Goal: Task Accomplishment & Management: Manage account settings

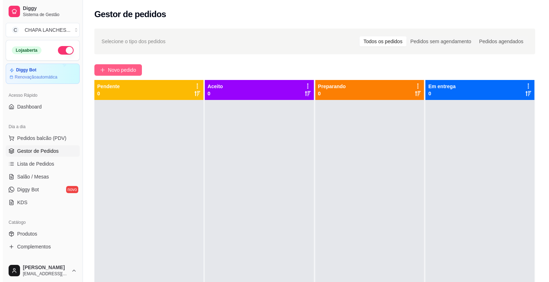
scroll to position [71, 0]
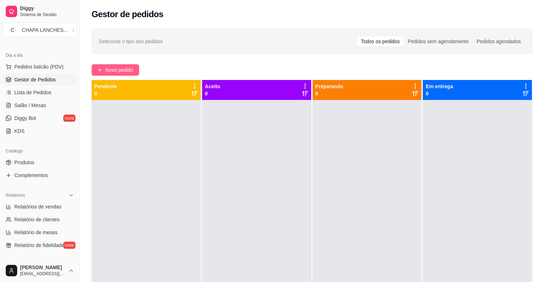
click at [111, 69] on span "Novo pedido" at bounding box center [119, 70] width 28 height 8
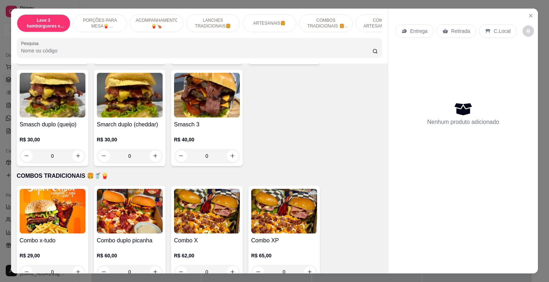
scroll to position [715, 0]
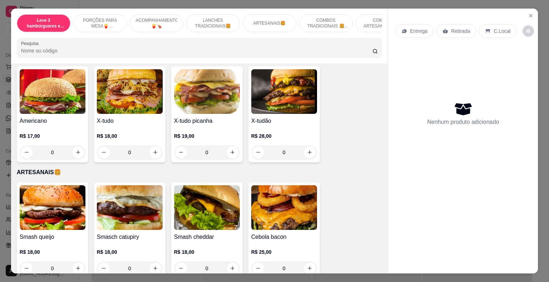
click at [154, 145] on div "0" at bounding box center [130, 152] width 66 height 14
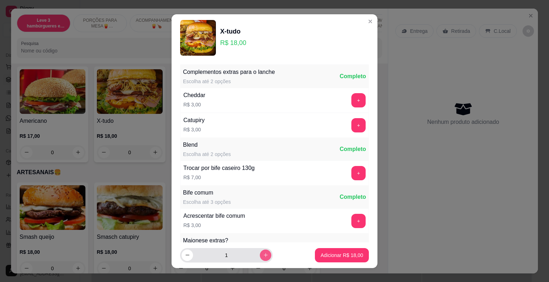
click at [263, 253] on icon "increase-product-quantity" at bounding box center [265, 255] width 5 height 5
type input "2"
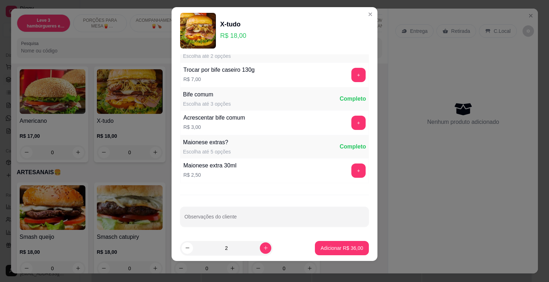
scroll to position [9, 0]
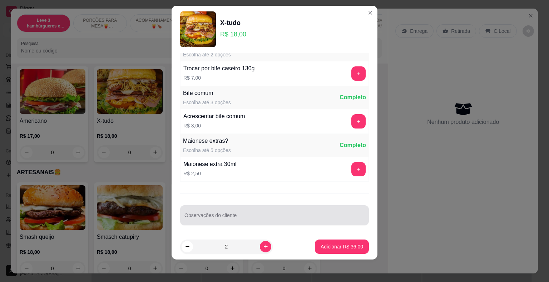
click at [227, 212] on div at bounding box center [274, 215] width 180 height 14
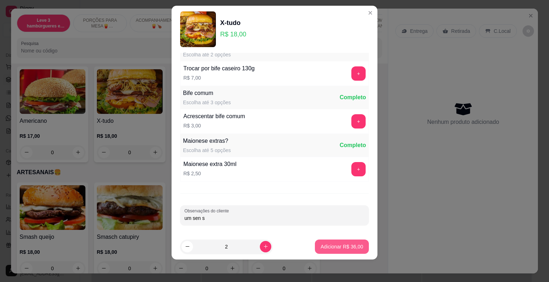
type input "um sen s"
click at [349, 244] on p "Adicionar R$ 36,00" at bounding box center [341, 246] width 41 height 7
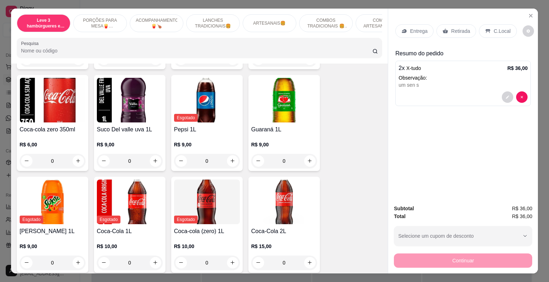
scroll to position [1716, 0]
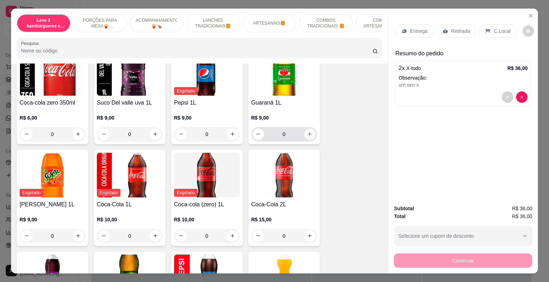
click at [308, 132] on icon "increase-product-quantity" at bounding box center [310, 134] width 4 height 4
type input "1"
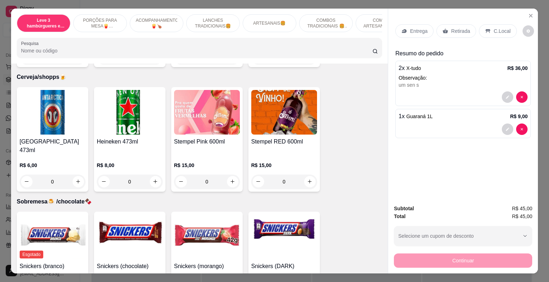
scroll to position [2025, 0]
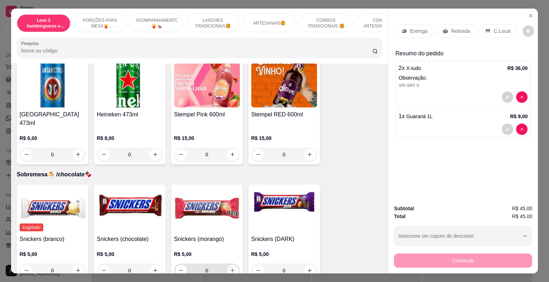
click at [230, 268] on icon "increase-product-quantity" at bounding box center [232, 270] width 5 height 5
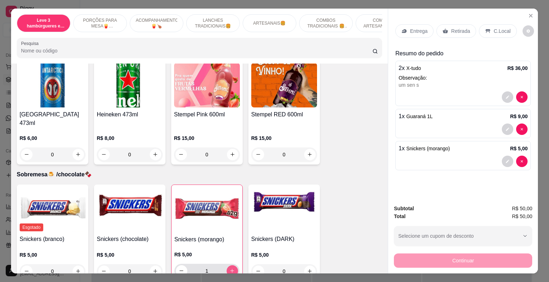
click at [229, 266] on button "increase-product-quantity" at bounding box center [232, 271] width 11 height 11
type input "2"
click at [455, 24] on div "Retirada" at bounding box center [456, 31] width 40 height 14
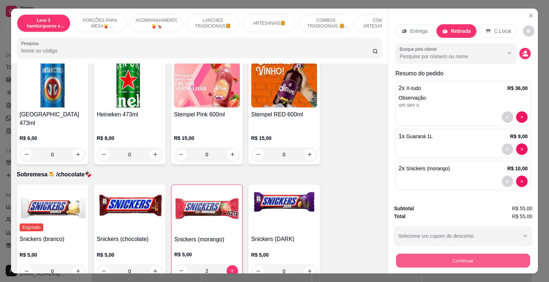
click at [485, 260] on button "Continuar" at bounding box center [463, 261] width 134 height 14
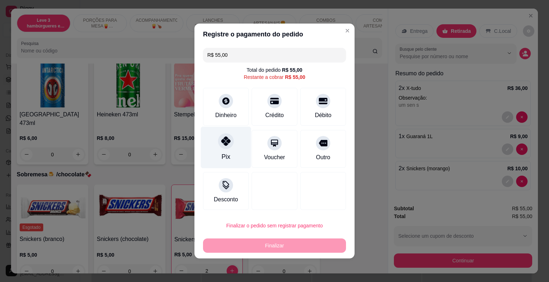
click at [224, 151] on div "Pix" at bounding box center [226, 148] width 50 height 42
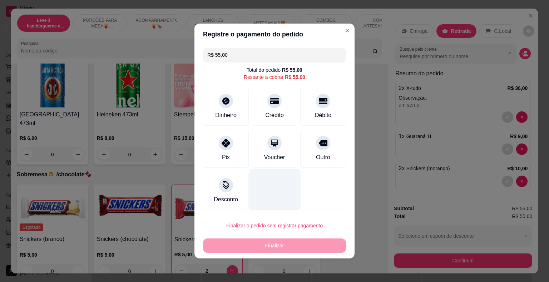
type input "R$ 0,00"
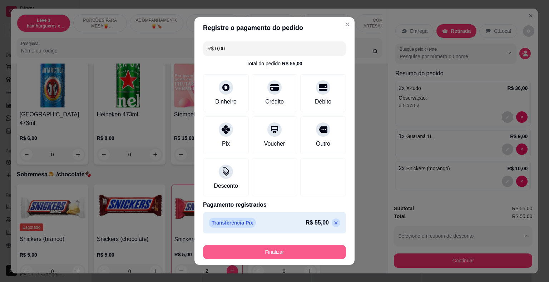
click at [280, 254] on button "Finalizar" at bounding box center [274, 252] width 143 height 14
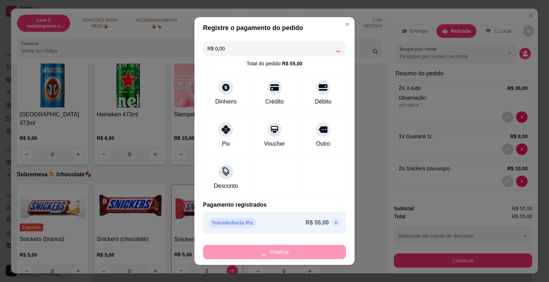
type input "0"
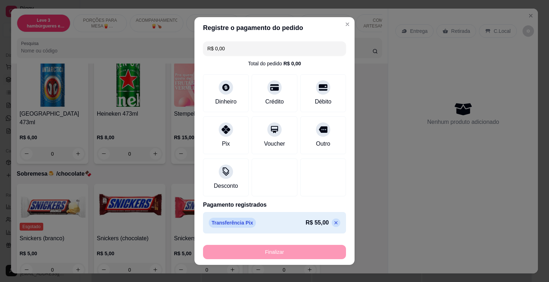
type input "-R$ 55,00"
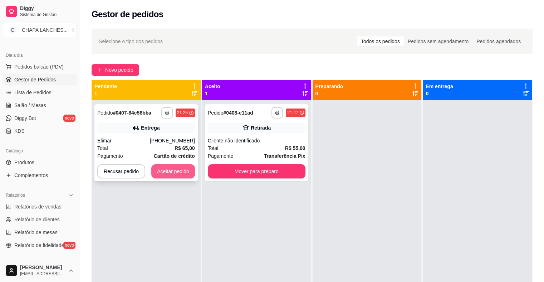
click at [171, 173] on button "Aceitar pedido" at bounding box center [173, 171] width 44 height 14
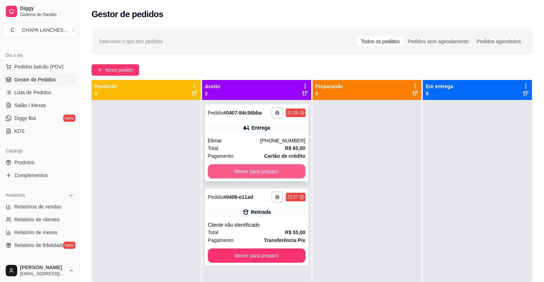
click at [251, 173] on button "Mover para preparo" at bounding box center [257, 171] width 98 height 14
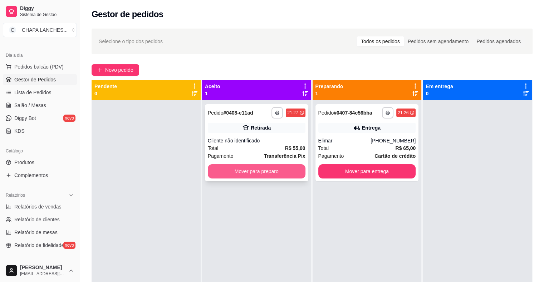
click at [254, 174] on button "Mover para preparo" at bounding box center [257, 171] width 98 height 14
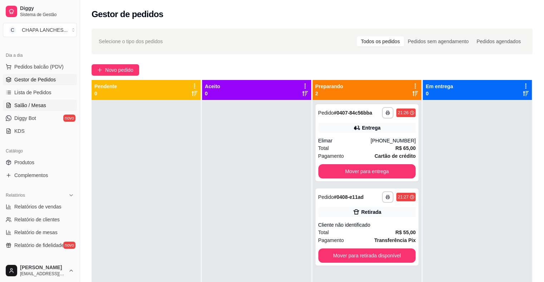
click at [40, 105] on span "Salão / Mesas" at bounding box center [30, 105] width 32 height 7
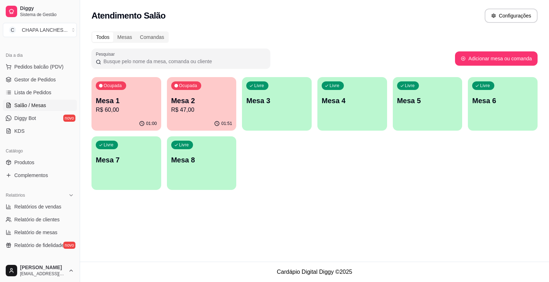
click at [145, 118] on div "01:00" at bounding box center [127, 124] width 70 height 14
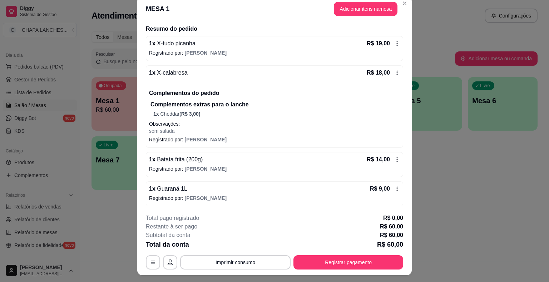
scroll to position [21, 0]
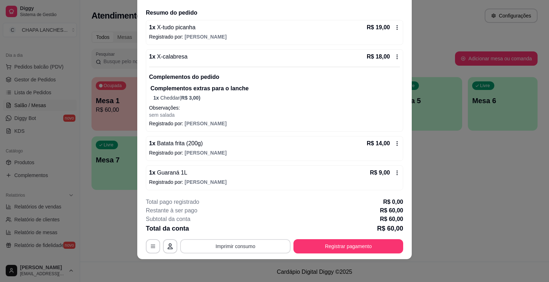
click at [258, 244] on button "Imprimir consumo" at bounding box center [235, 246] width 110 height 14
click at [247, 228] on button "IMPRESSORA" at bounding box center [235, 229] width 52 height 11
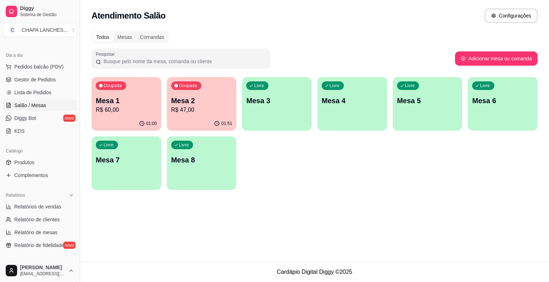
click at [199, 102] on p "Mesa 2" at bounding box center [201, 101] width 61 height 10
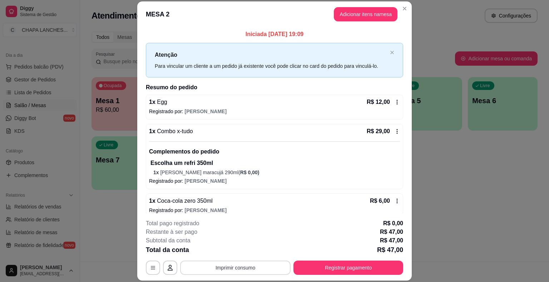
click at [250, 271] on button "Imprimir consumo" at bounding box center [235, 268] width 110 height 14
click at [249, 250] on button "IMPRESSORA" at bounding box center [235, 251] width 50 height 11
click at [321, 267] on button "Registrar pagamento" at bounding box center [348, 268] width 107 height 14
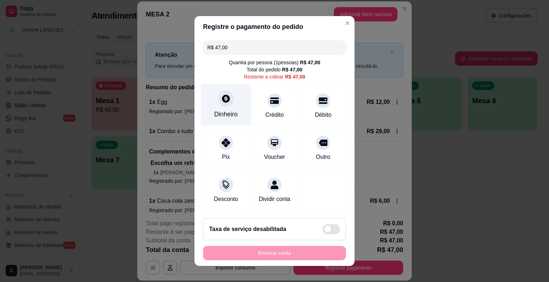
click at [223, 108] on div "Dinheiro" at bounding box center [226, 105] width 50 height 42
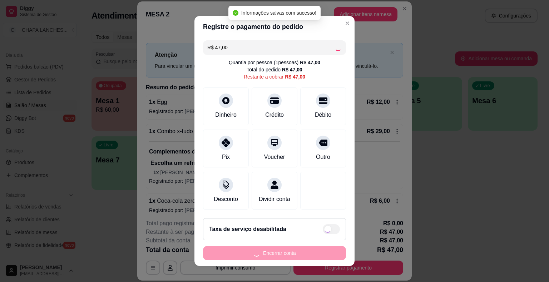
type input "R$ 0,00"
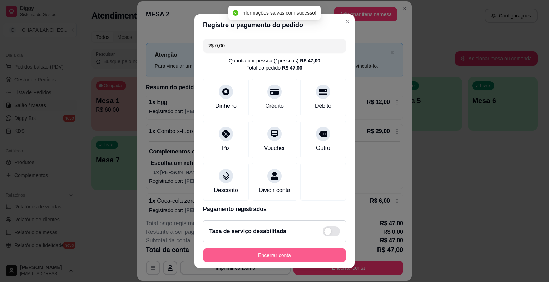
click at [289, 254] on button "Encerrar conta" at bounding box center [274, 255] width 143 height 14
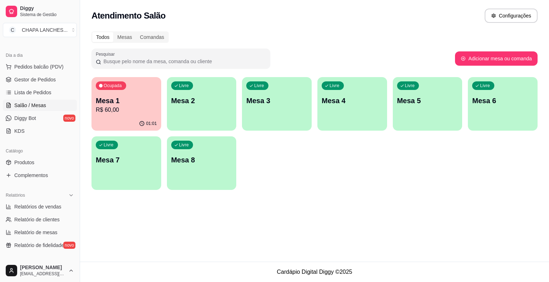
click at [138, 109] on p "R$ 60,00" at bounding box center [126, 110] width 61 height 9
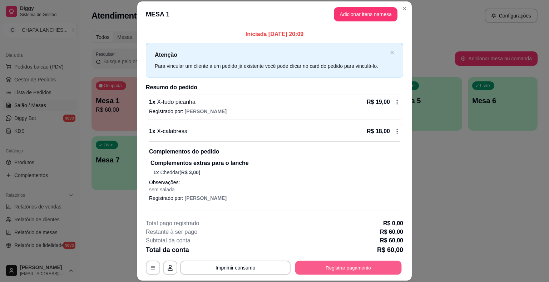
click at [342, 267] on button "Registrar pagamento" at bounding box center [348, 268] width 107 height 14
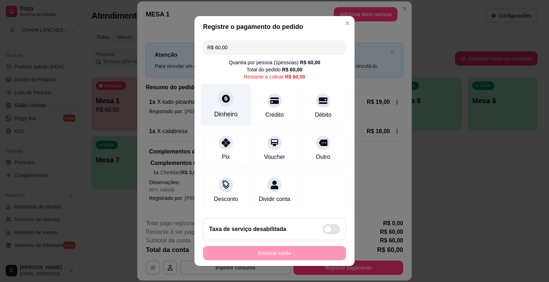
click at [222, 104] on div at bounding box center [226, 99] width 16 height 16
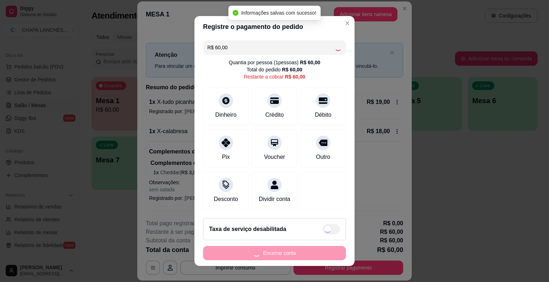
type input "R$ 0,00"
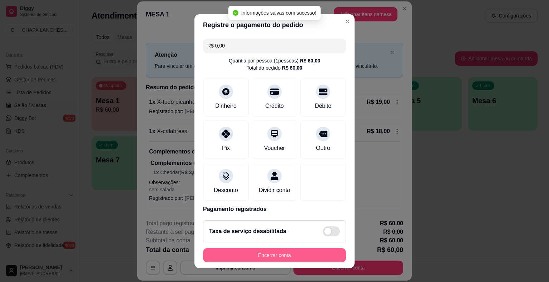
click at [284, 255] on button "Encerrar conta" at bounding box center [274, 255] width 143 height 14
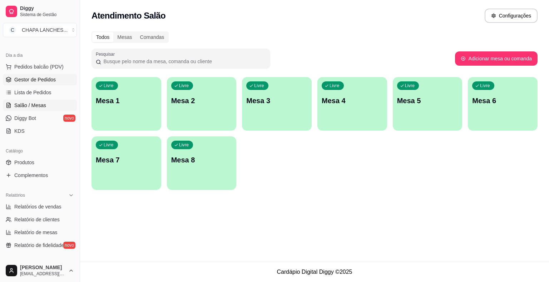
click at [54, 84] on link "Gestor de Pedidos" at bounding box center [40, 79] width 74 height 11
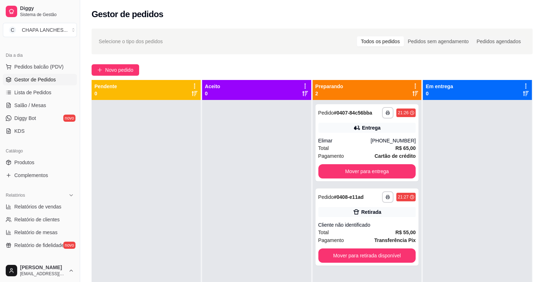
drag, startPoint x: 114, startPoint y: 110, endPoint x: 157, endPoint y: 117, distance: 43.0
click at [125, 114] on div at bounding box center [146, 241] width 109 height 282
click at [352, 258] on button "Mover para retirada disponível" at bounding box center [367, 256] width 98 height 14
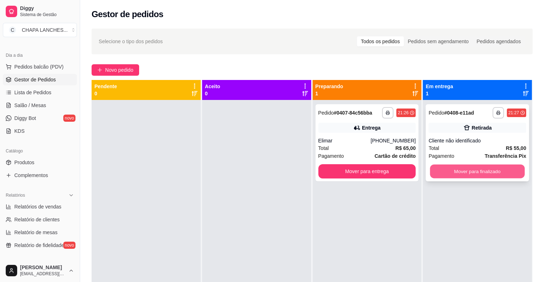
click at [455, 167] on button "Mover para finalizado" at bounding box center [477, 172] width 95 height 14
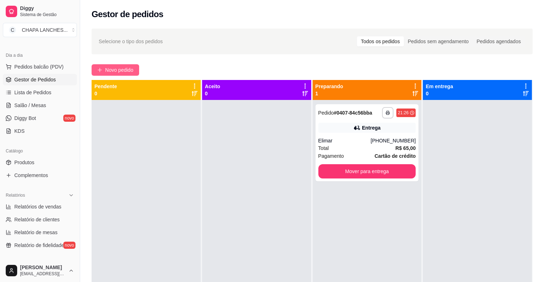
click at [112, 71] on span "Novo pedido" at bounding box center [119, 70] width 28 height 8
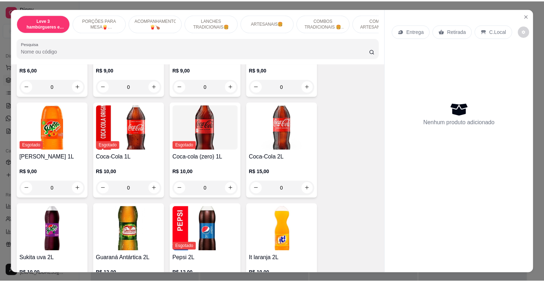
scroll to position [1752, 0]
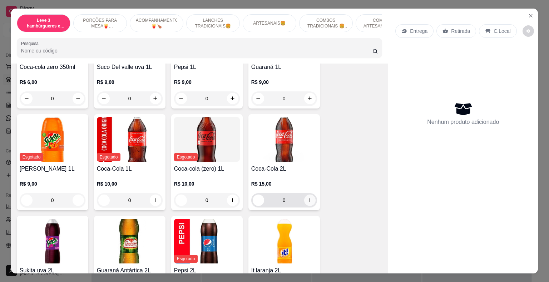
click at [309, 198] on icon "increase-product-quantity" at bounding box center [309, 200] width 5 height 5
type input "1"
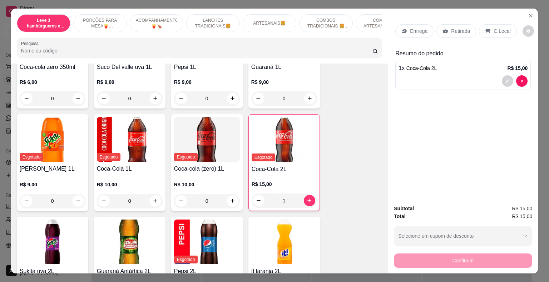
drag, startPoint x: 456, startPoint y: 26, endPoint x: 486, endPoint y: 79, distance: 60.8
click at [458, 28] on p "Retirada" at bounding box center [460, 31] width 19 height 7
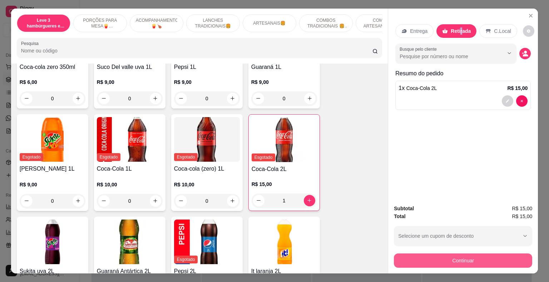
click at [471, 261] on button "Continuar" at bounding box center [463, 261] width 138 height 14
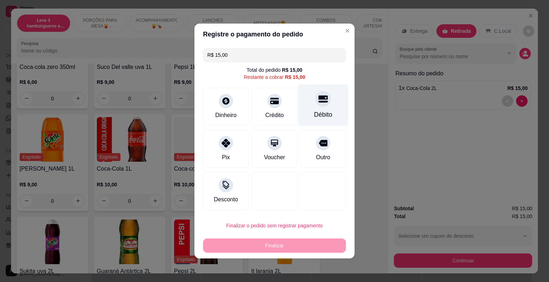
click at [321, 105] on div at bounding box center [323, 99] width 16 height 16
type input "R$ 0,00"
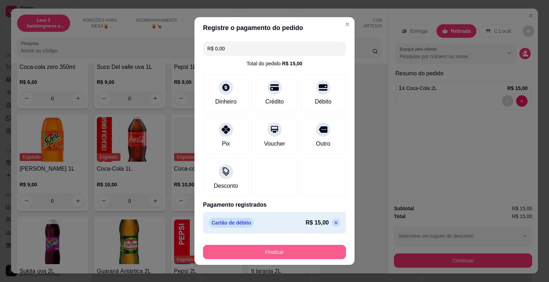
click at [311, 250] on button "Finalizar" at bounding box center [274, 252] width 143 height 14
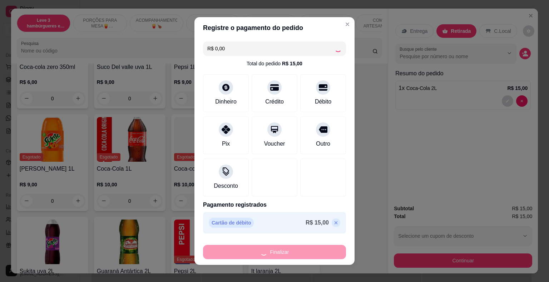
type input "0"
type input "-R$ 15,00"
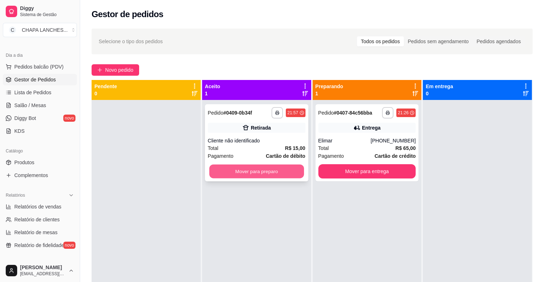
click at [276, 168] on button "Mover para preparo" at bounding box center [256, 172] width 95 height 14
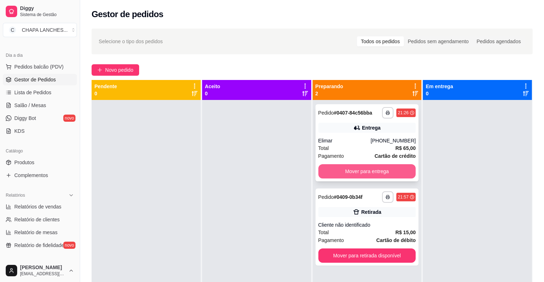
click at [339, 171] on button "Mover para entrega" at bounding box center [367, 171] width 98 height 14
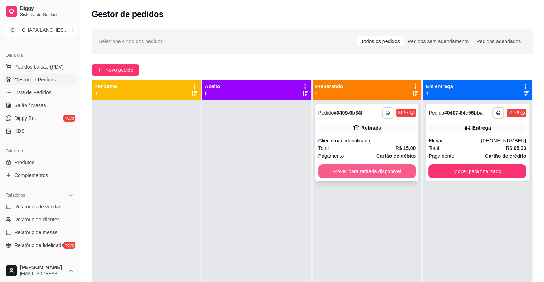
click at [371, 171] on button "Mover para retirada disponível" at bounding box center [367, 171] width 98 height 14
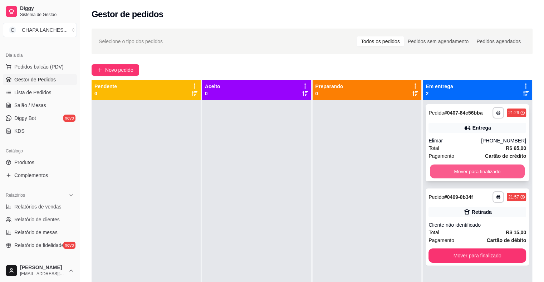
click at [460, 171] on button "Mover para finalizado" at bounding box center [477, 172] width 95 height 14
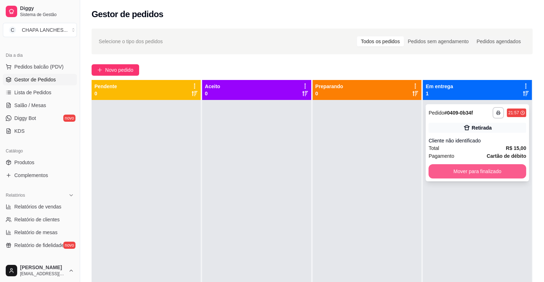
click at [460, 171] on button "Mover para finalizado" at bounding box center [477, 171] width 98 height 14
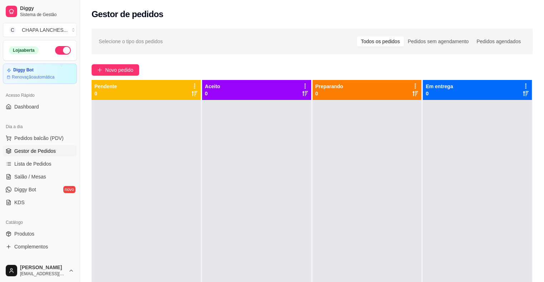
click at [56, 48] on button "button" at bounding box center [63, 50] width 16 height 9
